Goal: Transaction & Acquisition: Purchase product/service

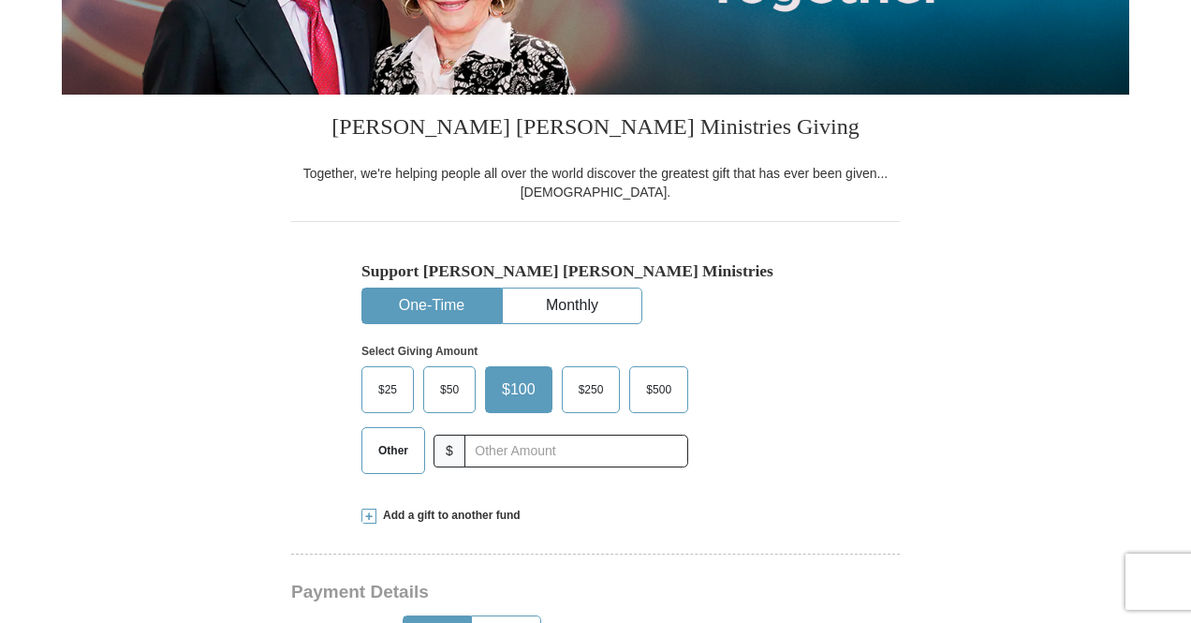
scroll to position [562, 0]
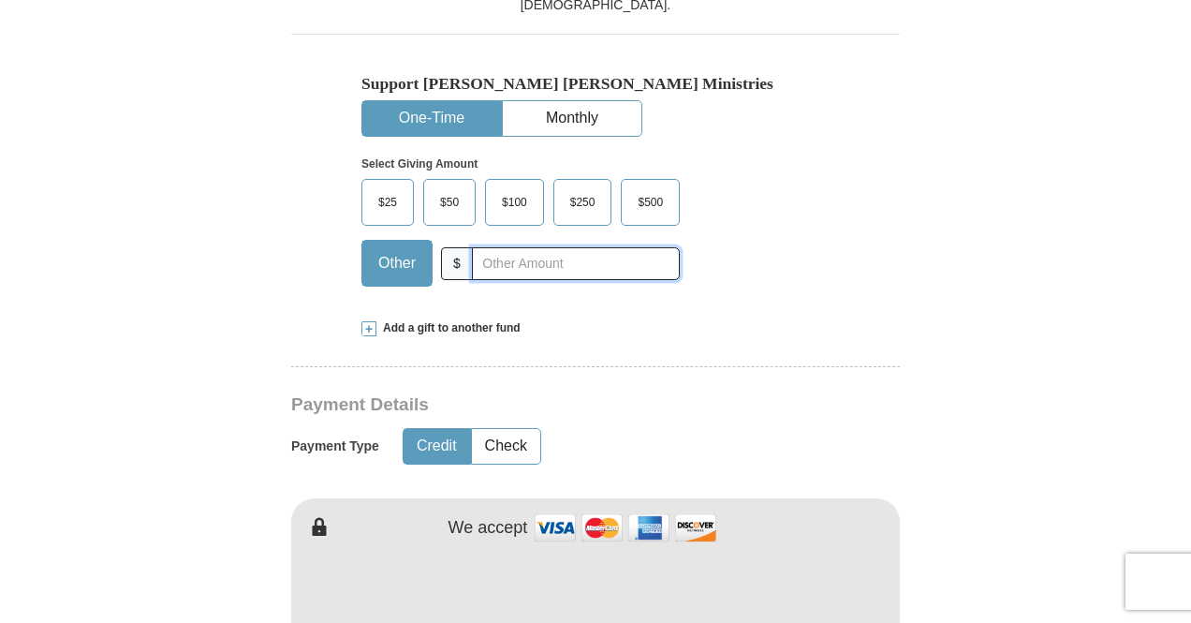
click at [487, 267] on input "text" at bounding box center [576, 263] width 208 height 33
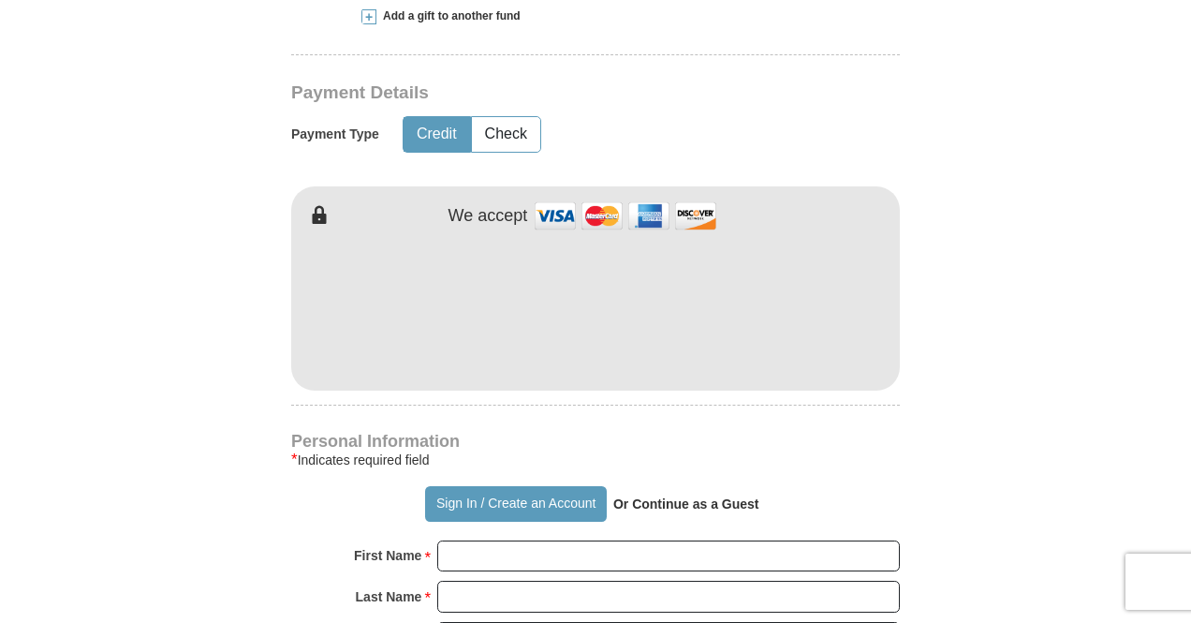
scroll to position [936, 0]
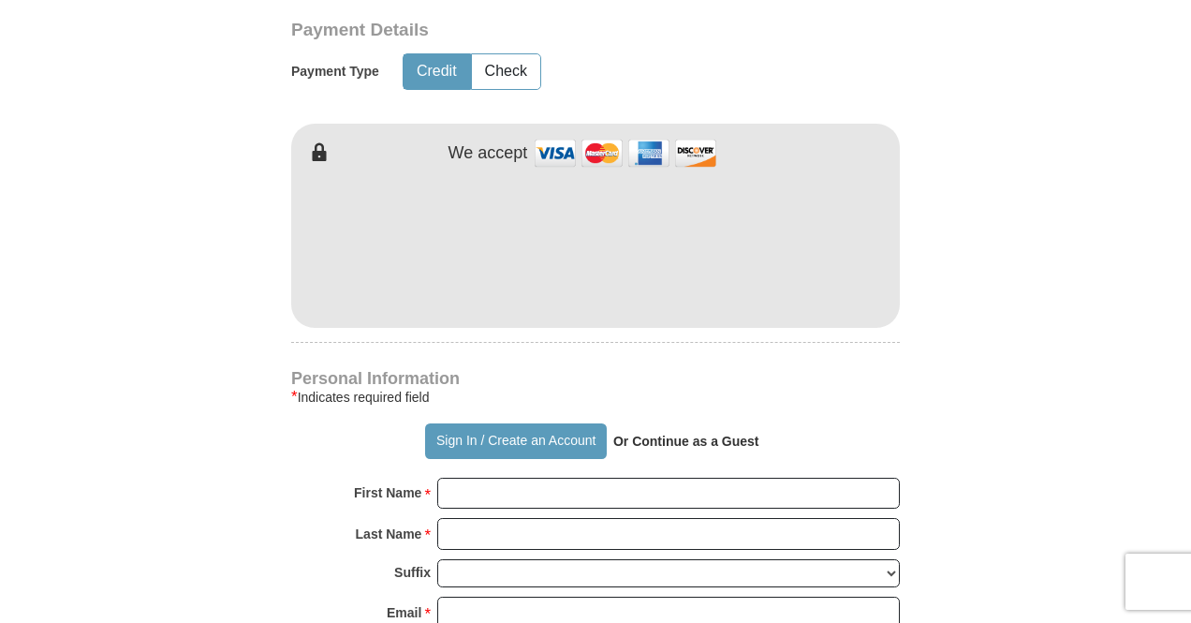
type input "400"
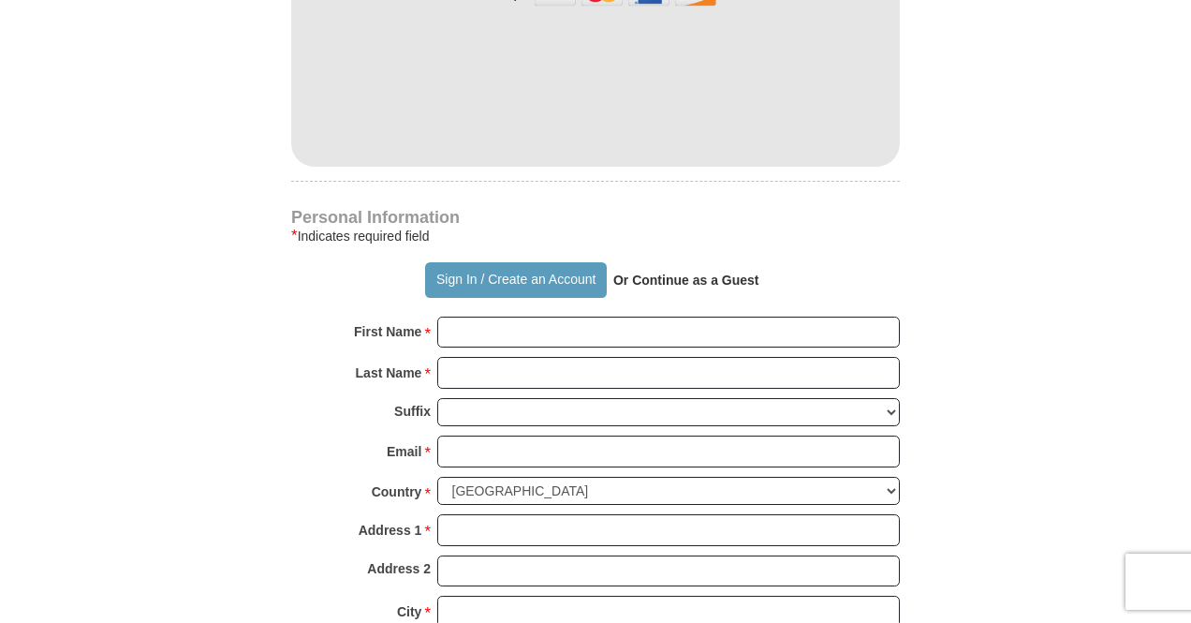
scroll to position [1217, 0]
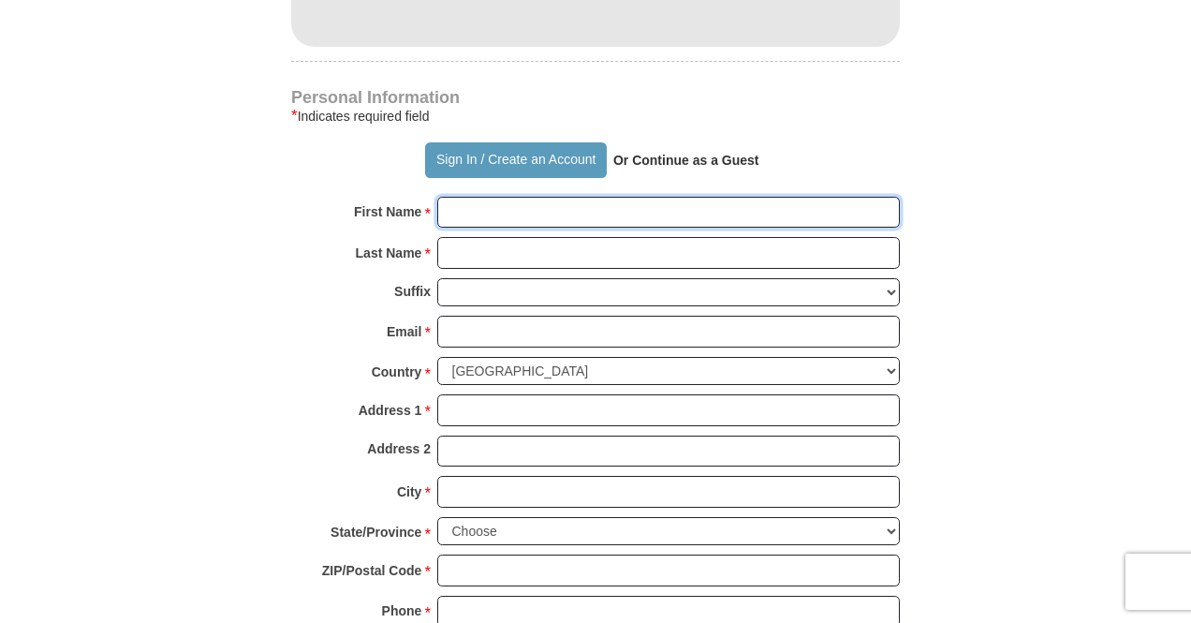
click at [486, 213] on input "First Name *" at bounding box center [668, 213] width 463 height 32
type input "CHUKWUEMEKA"
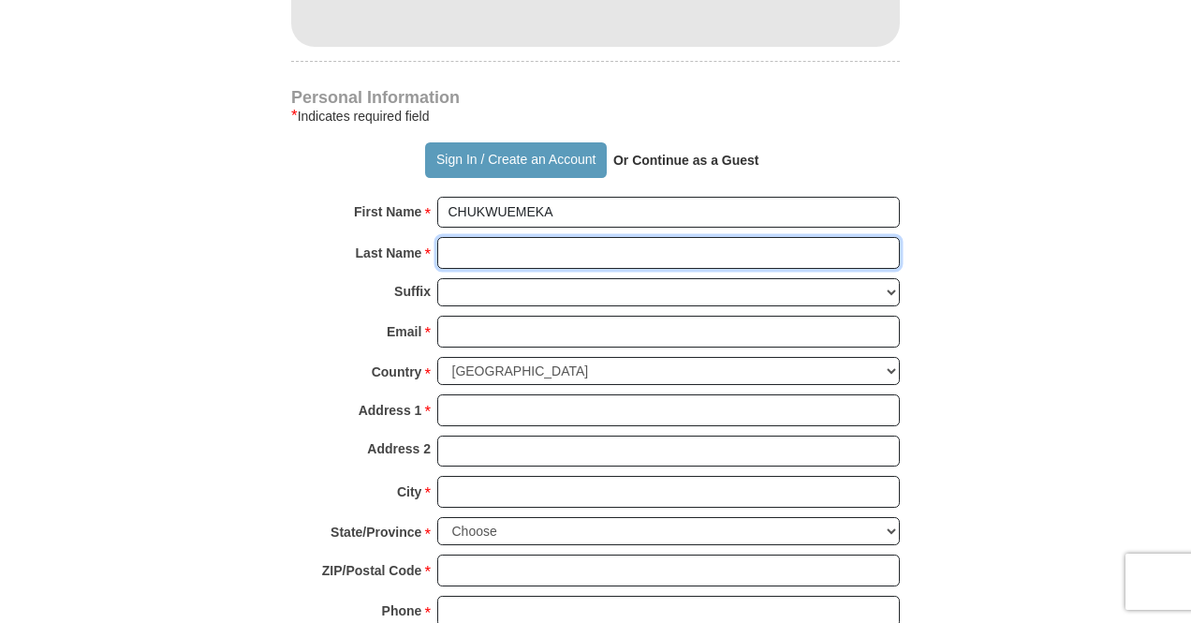
click at [562, 248] on input "Last Name *" at bounding box center [668, 253] width 463 height 32
type input "OFFOKANSI"
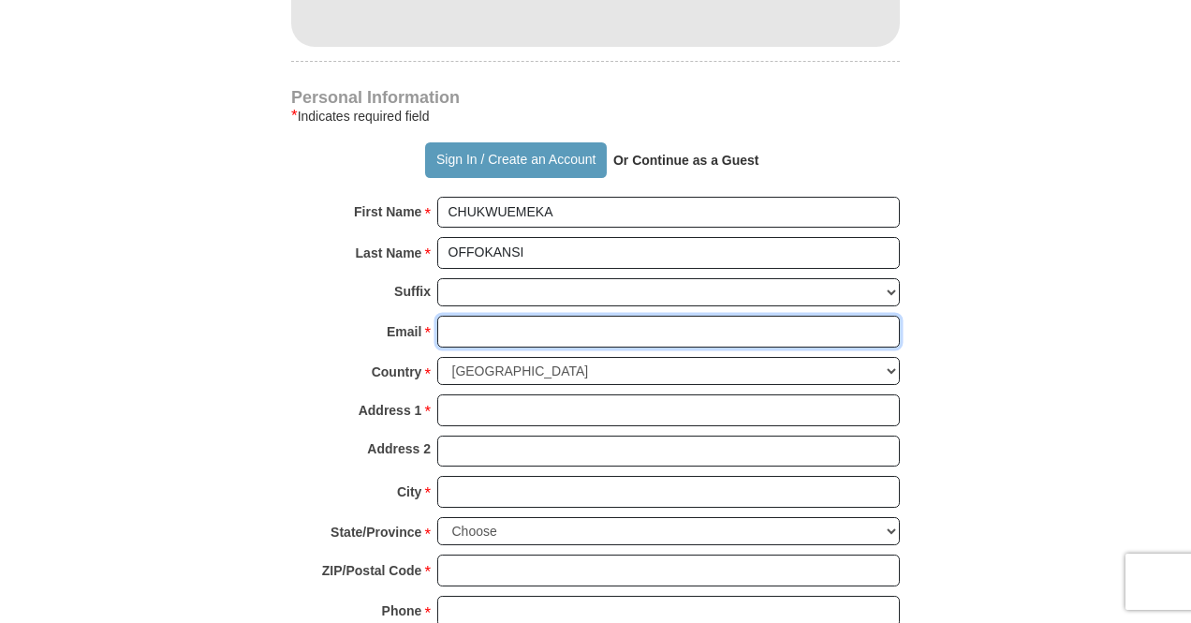
click at [503, 327] on input "Email *" at bounding box center [668, 332] width 463 height 32
type input "[EMAIL_ADDRESS][DOMAIN_NAME]"
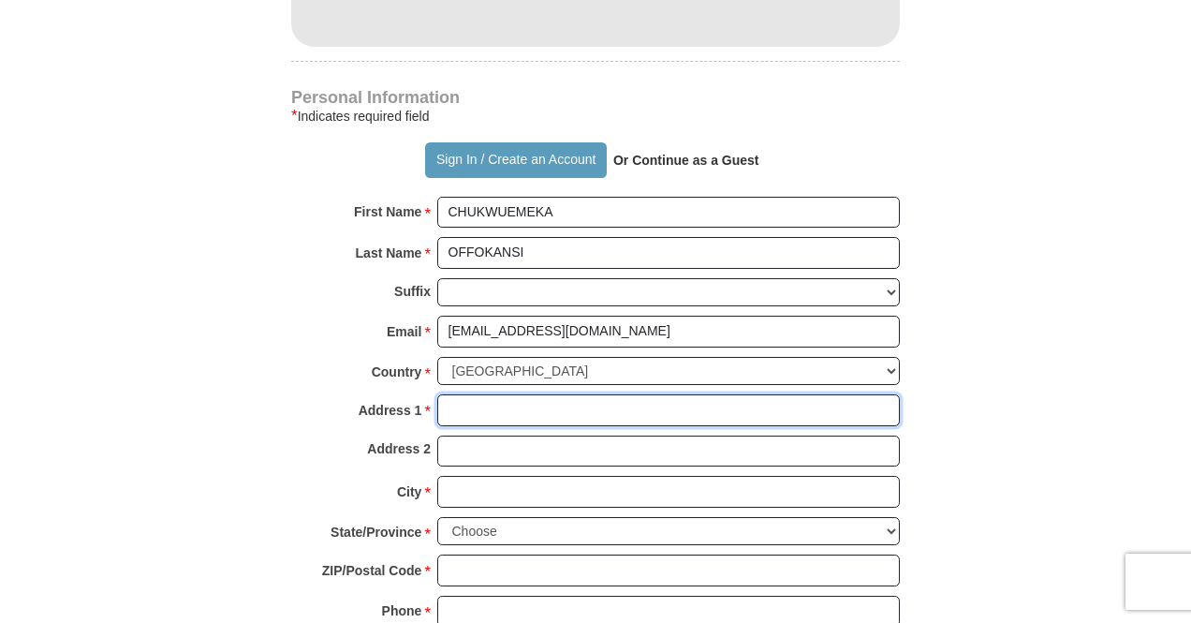
click at [521, 405] on input "Address 1 *" at bounding box center [668, 410] width 463 height 32
type input "[STREET_ADDRESS]"
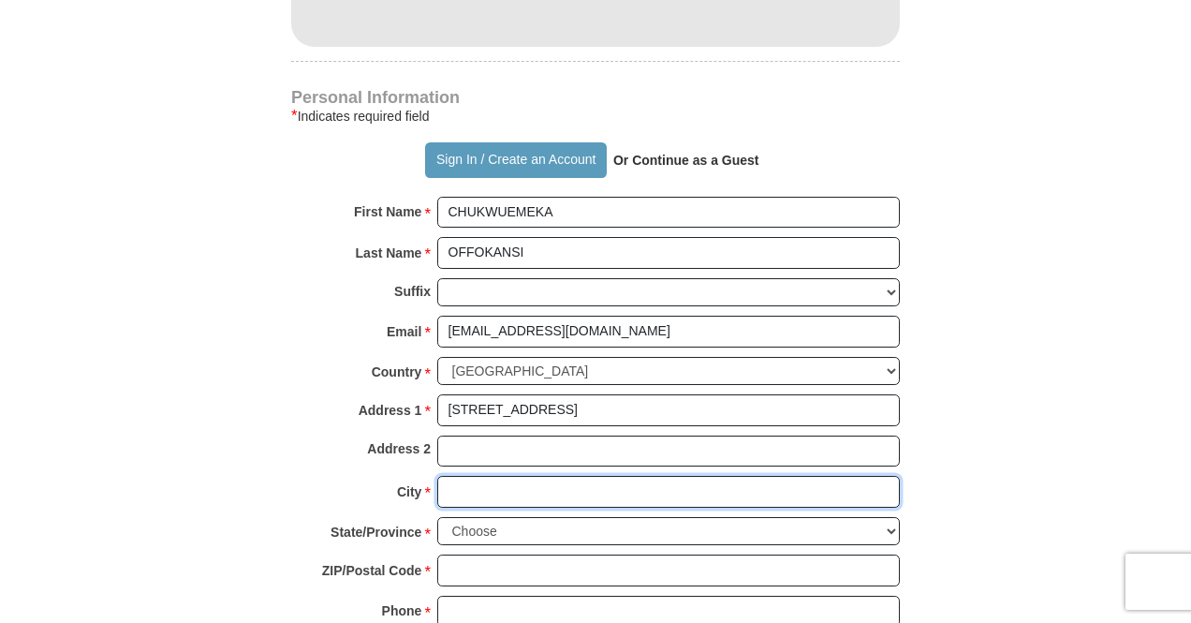
click at [553, 490] on input "City *" at bounding box center [668, 492] width 463 height 32
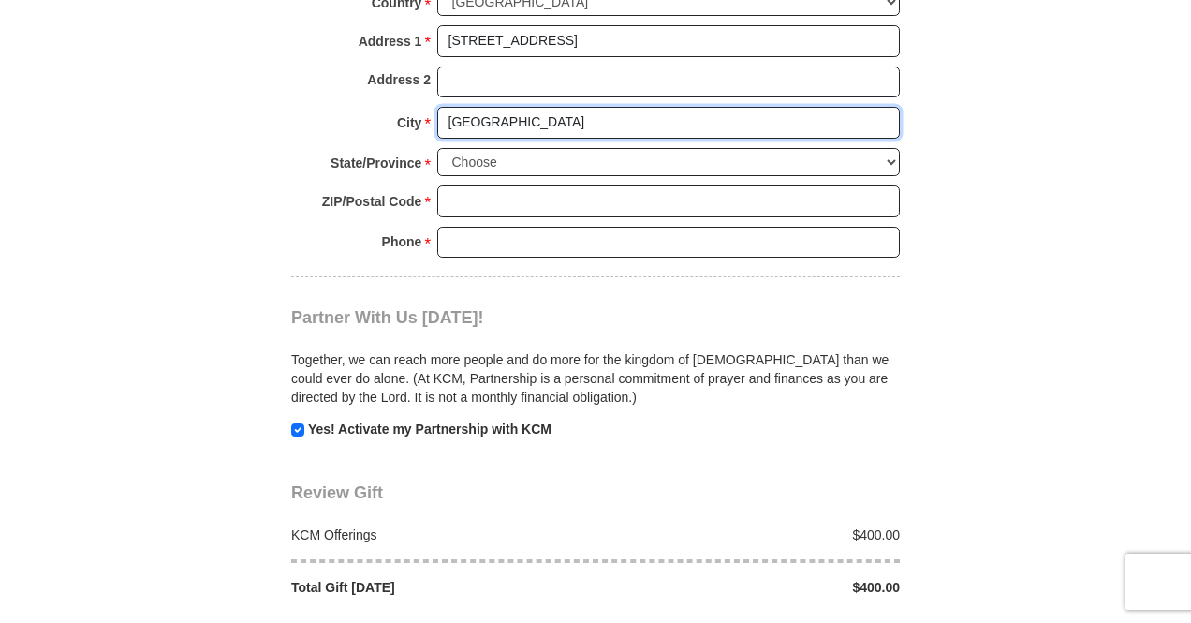
scroll to position [1592, 0]
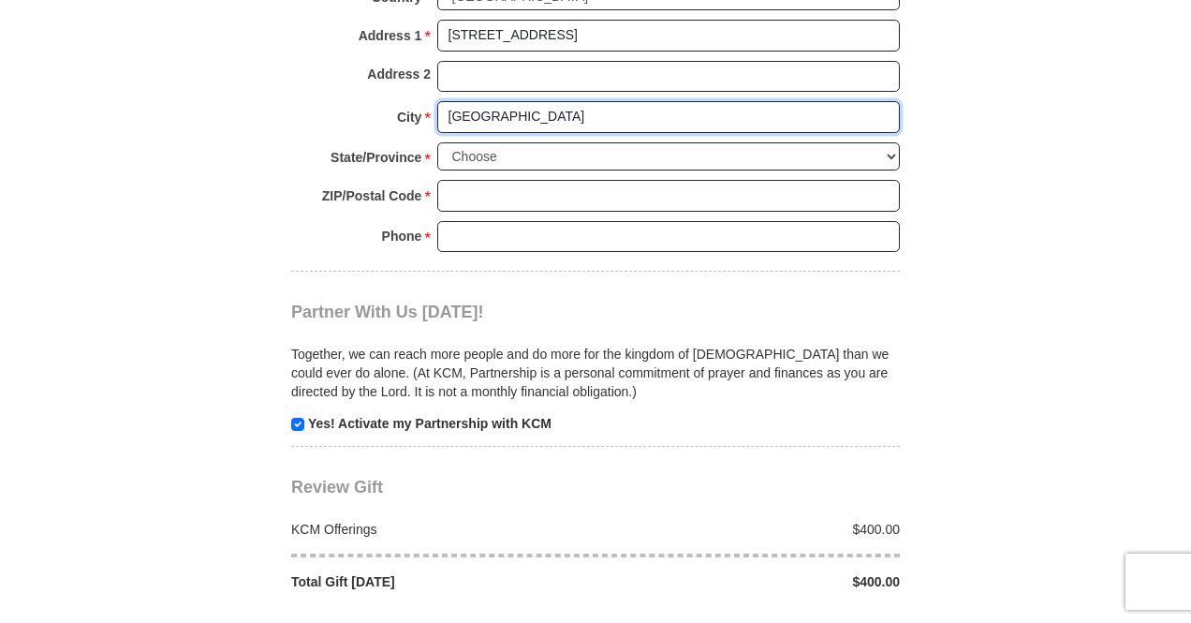
type input "[GEOGRAPHIC_DATA]"
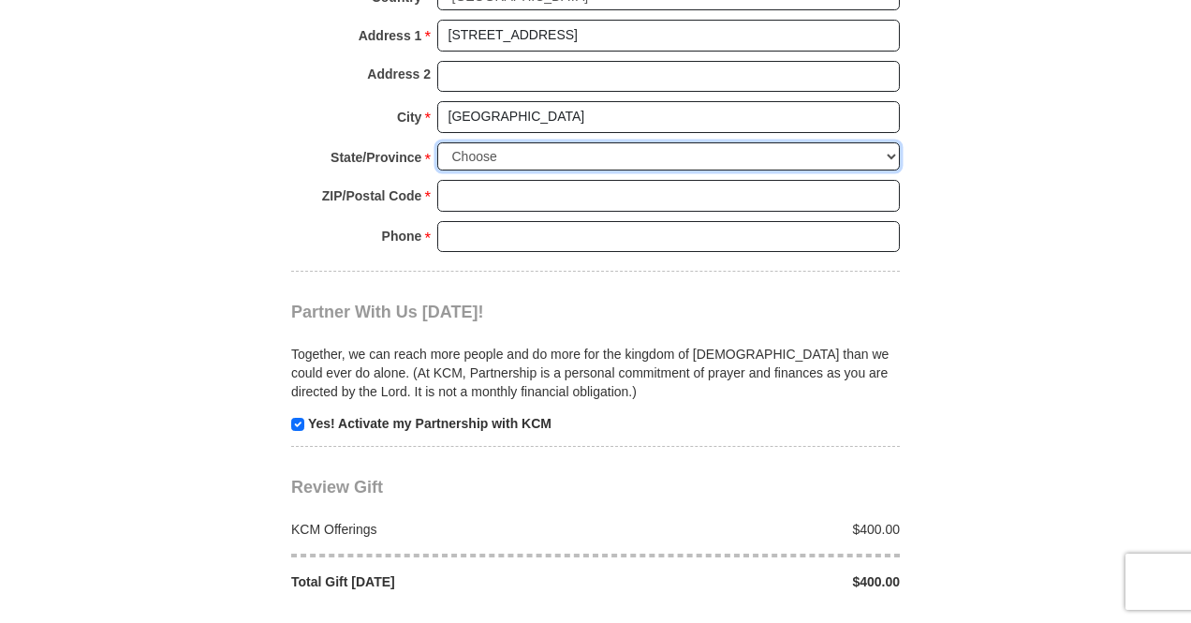
click at [559, 151] on select "Choose [US_STATE] [US_STATE] [US_STATE] [US_STATE] [US_STATE] Armed Forces Amer…" at bounding box center [668, 156] width 463 height 29
select select "MI"
click at [437, 142] on select "Choose [US_STATE] [US_STATE] [US_STATE] [US_STATE] [US_STATE] Armed Forces Amer…" at bounding box center [668, 156] width 463 height 29
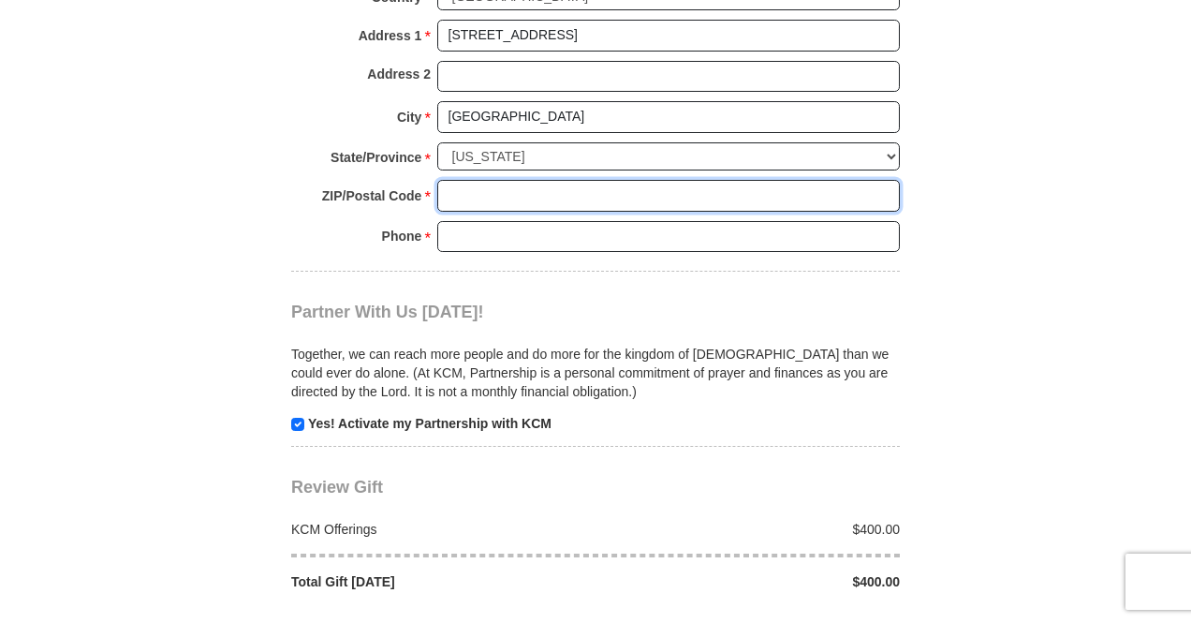
click at [479, 197] on input "ZIP/Postal Code *" at bounding box center [668, 196] width 463 height 32
type input "48228"
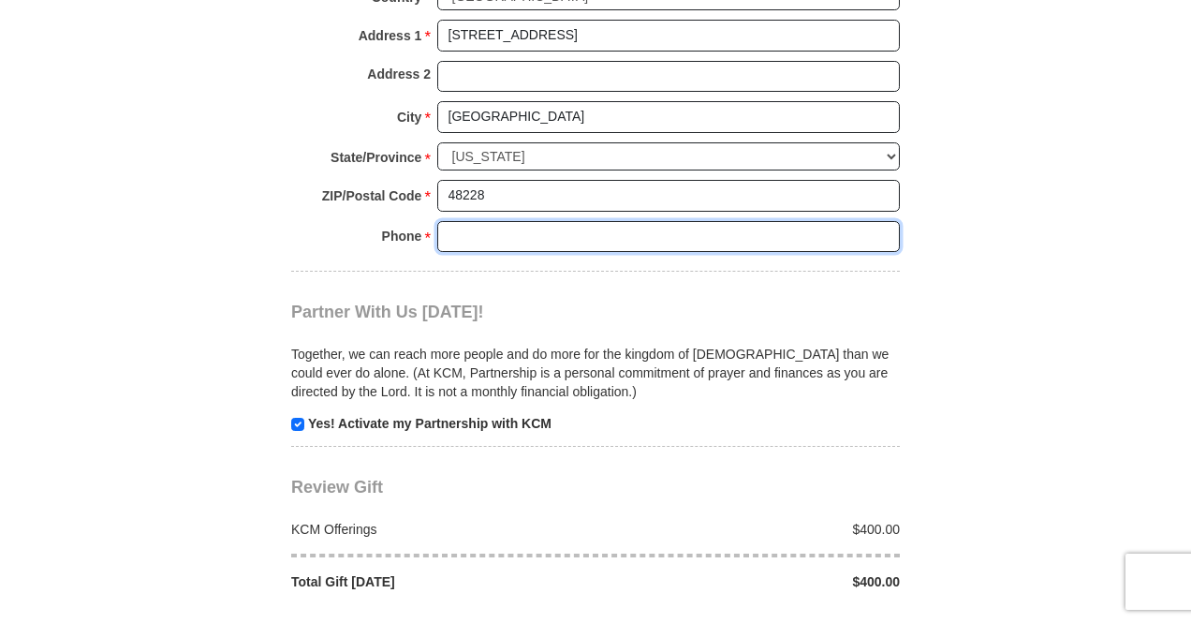
click at [468, 231] on input "Phone * *" at bounding box center [668, 237] width 463 height 32
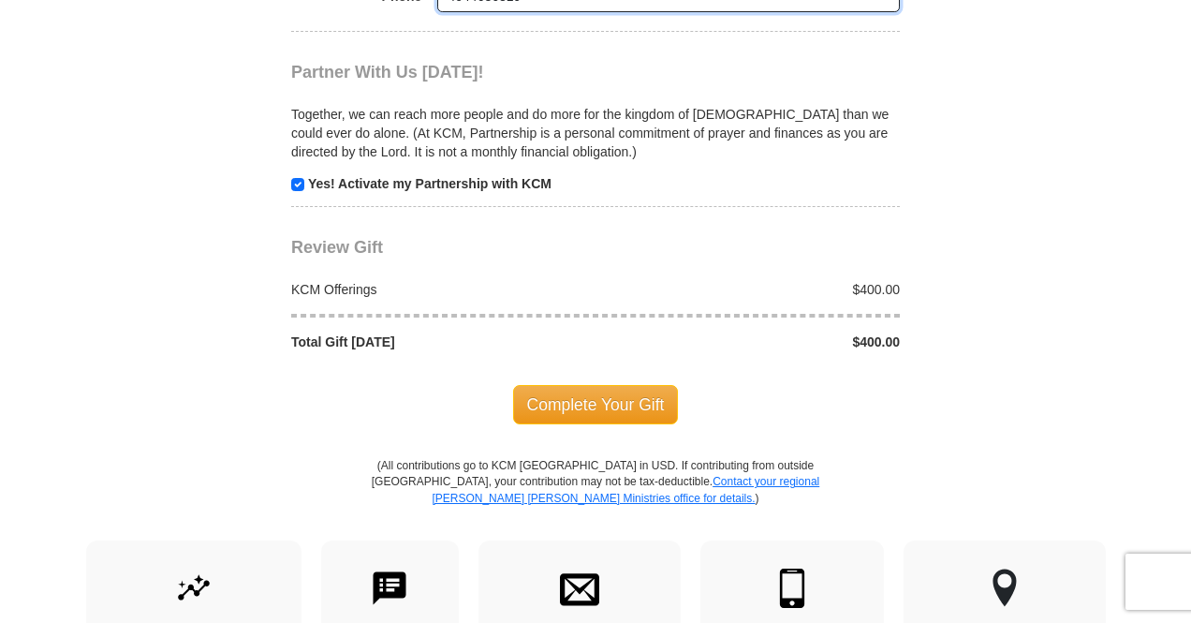
scroll to position [1966, 0]
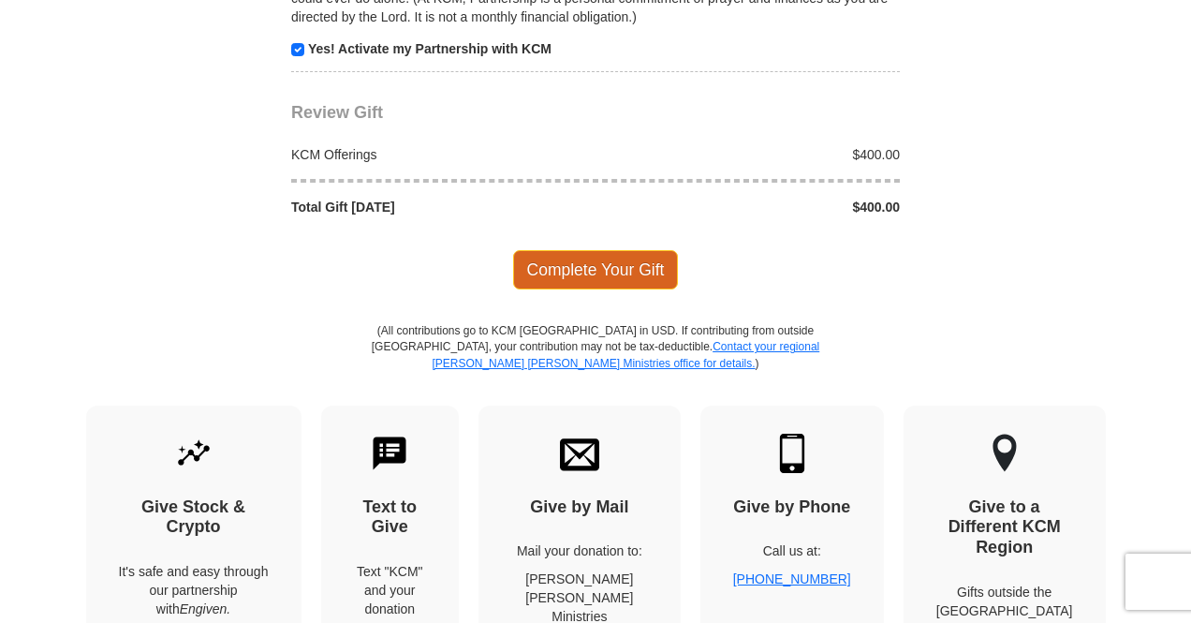
type input "4044686819"
click at [570, 268] on span "Complete Your Gift" at bounding box center [596, 269] width 166 height 39
